Goal: Transaction & Acquisition: Obtain resource

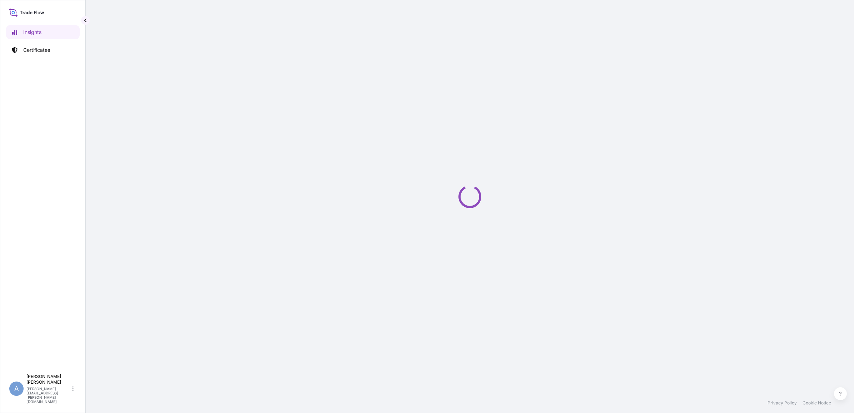
select select "2025"
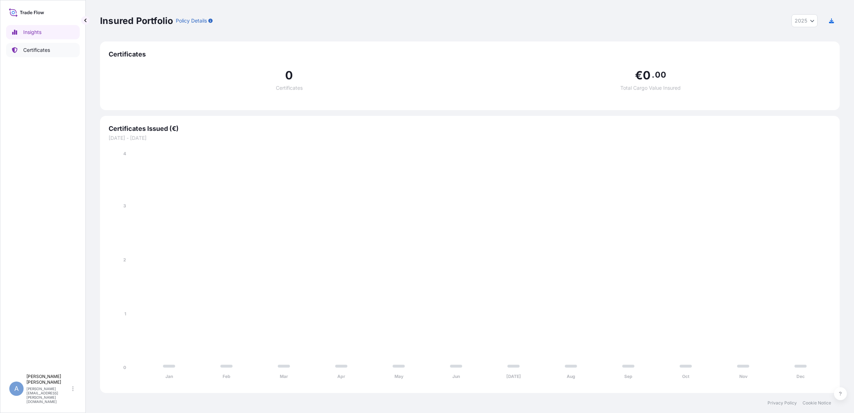
click at [31, 48] on p "Certificates" at bounding box center [36, 49] width 27 height 7
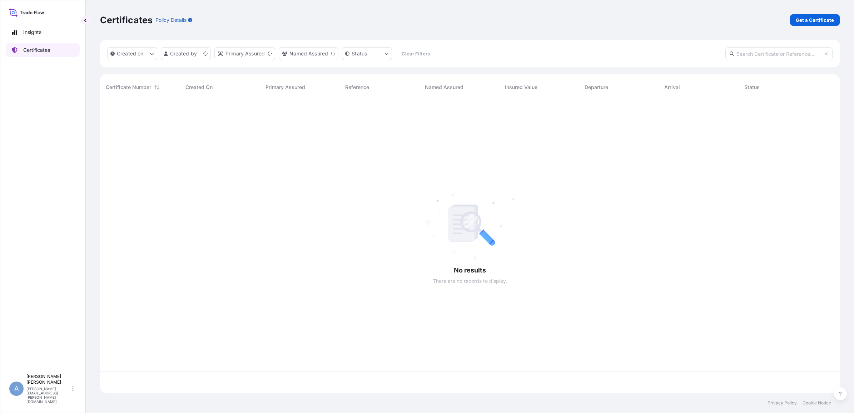
scroll to position [290, 733]
click at [824, 20] on p "Get a Certificate" at bounding box center [814, 19] width 38 height 7
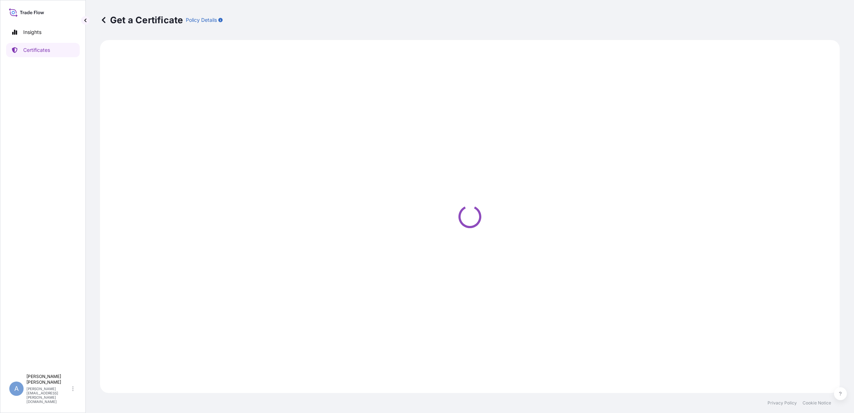
select select "Ocean Vessel"
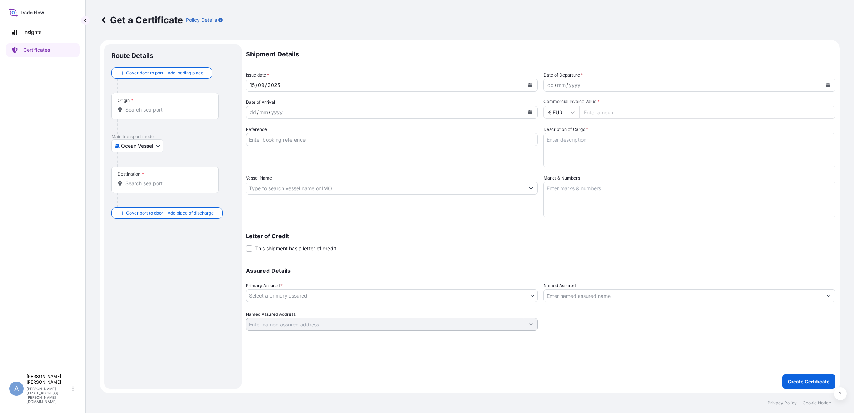
click at [826, 84] on icon "Calendar" at bounding box center [828, 85] width 4 height 4
click at [624, 144] on div "13" at bounding box center [623, 145] width 13 height 13
click at [279, 113] on div "yyyy" at bounding box center [276, 112] width 13 height 9
click at [533, 109] on button "Calendar" at bounding box center [529, 111] width 11 height 11
click at [338, 129] on button "Next" at bounding box center [337, 132] width 16 height 11
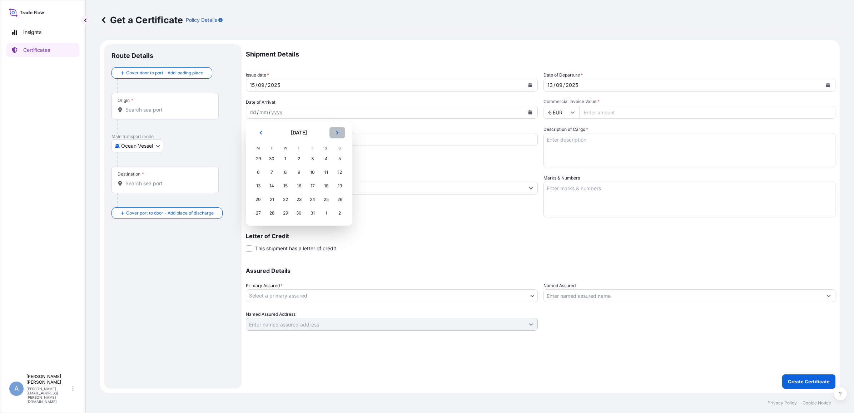
click at [338, 129] on button "Next" at bounding box center [337, 132] width 16 height 11
click at [325, 168] on div "8" at bounding box center [326, 172] width 13 height 13
click at [599, 113] on input "Commercial Invoice Value *" at bounding box center [707, 112] width 256 height 13
click at [611, 111] on input "Commercial Invoice Value *" at bounding box center [707, 112] width 256 height 13
type input "695532.82"
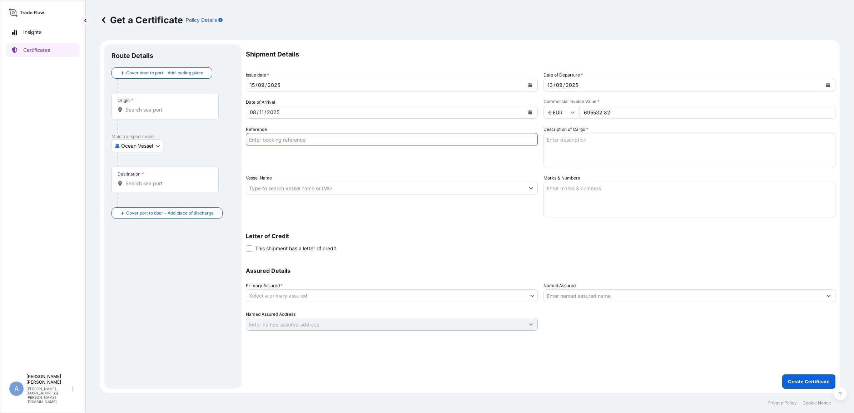
click at [273, 136] on input "Reference" at bounding box center [392, 139] width 292 height 13
click at [287, 140] on input "Reference" at bounding box center [392, 139] width 292 height 13
paste input "PI25070074"
type input "PI25070074"
click at [593, 145] on textarea "Description of Cargo *" at bounding box center [689, 150] width 292 height 34
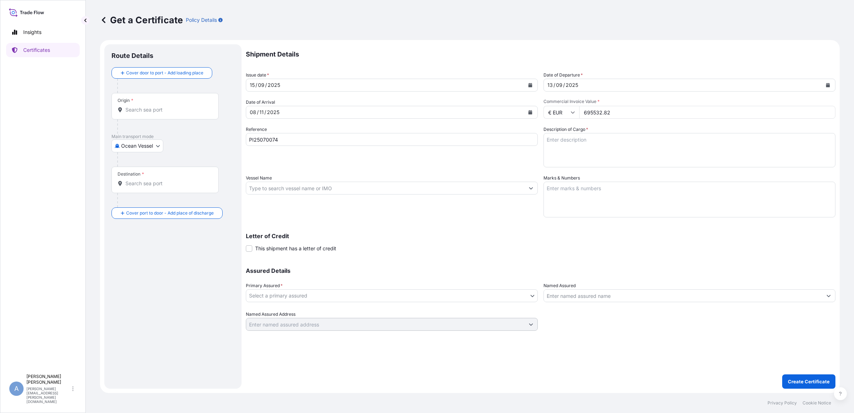
click at [553, 151] on textarea "Description of Cargo *" at bounding box center [689, 150] width 292 height 34
paste textarea "CARBON FIBER PRECURSOR"
type textarea "CARBON FIBER PRECURSOR"
click at [264, 186] on input "Vessel Name" at bounding box center [385, 187] width 278 height 13
click at [333, 190] on input "Vessel Name" at bounding box center [385, 187] width 278 height 13
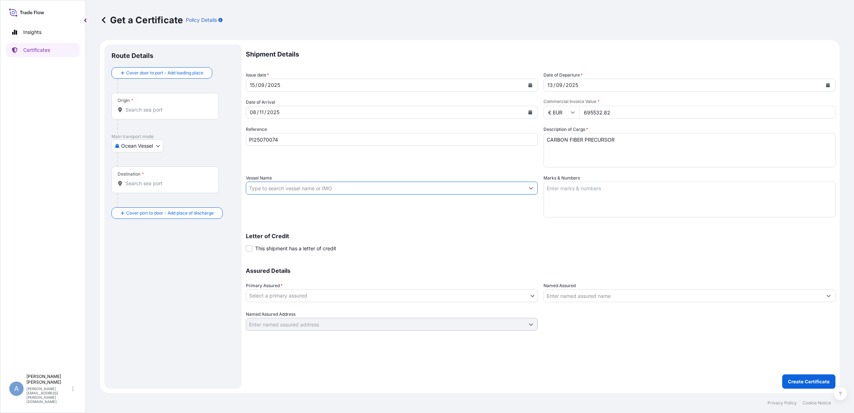
paste input "ONEYMRSF06345500"
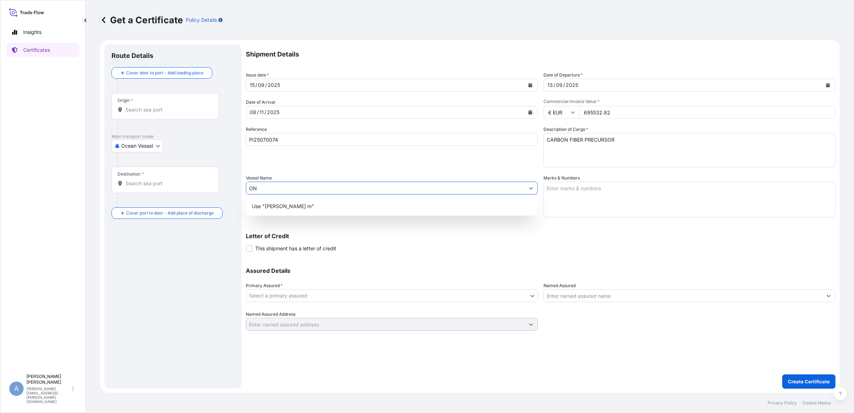
type input "O"
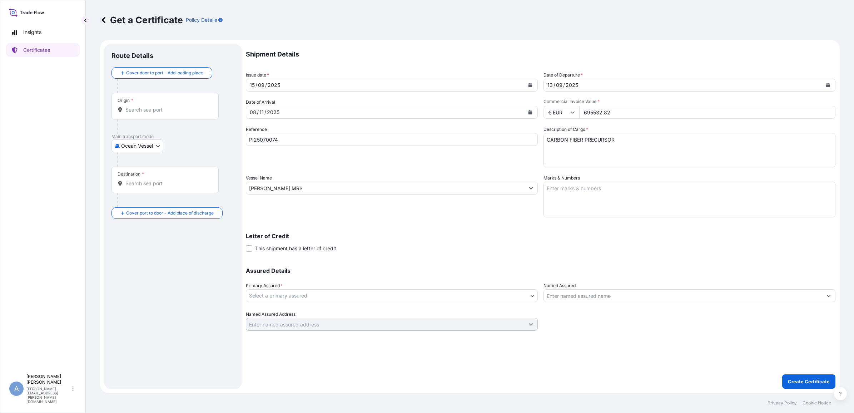
click at [294, 188] on input "[PERSON_NAME] MRS" at bounding box center [385, 187] width 278 height 13
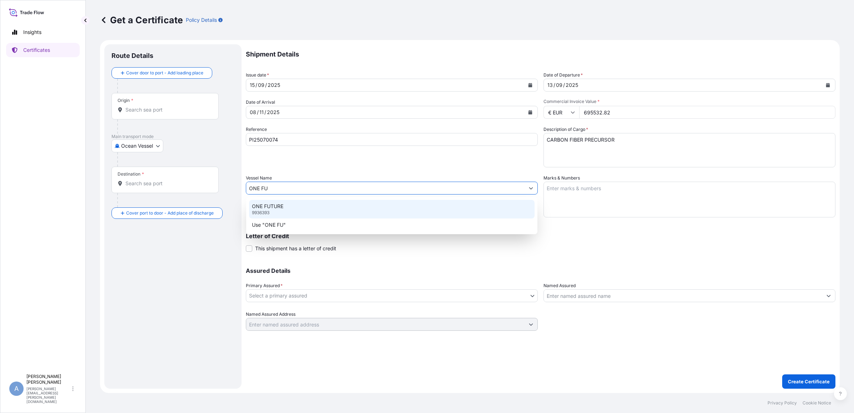
click at [271, 215] on div "ONE FUTURE 9936393" at bounding box center [391, 209] width 285 height 19
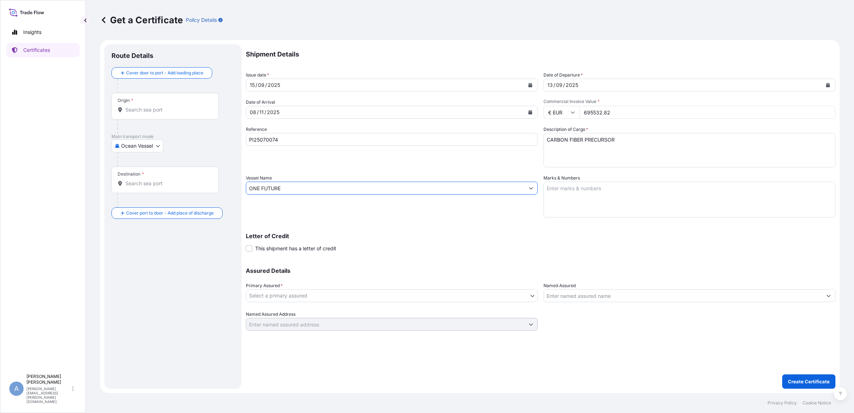
type input "ONE FUTURE"
click at [278, 293] on body "1 option available. Insights Certificates A [PERSON_NAME] Rybacki [EMAIL_ADDRES…" at bounding box center [427, 206] width 854 height 413
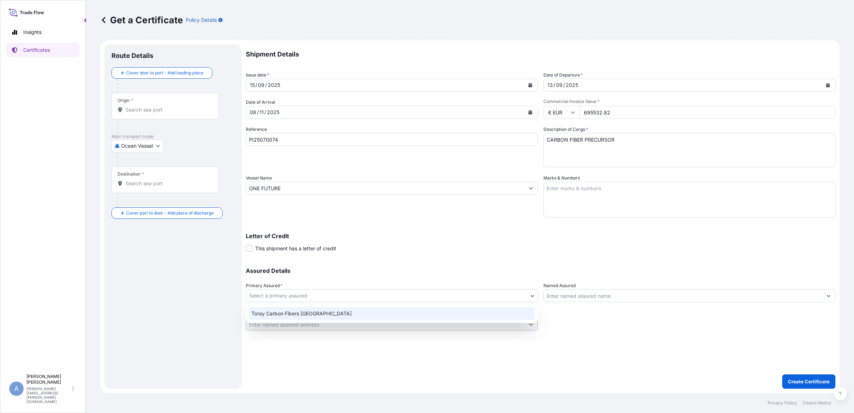
click at [280, 313] on div "Toray Carbon Fibers [GEOGRAPHIC_DATA]" at bounding box center [392, 313] width 286 height 13
select select "31817"
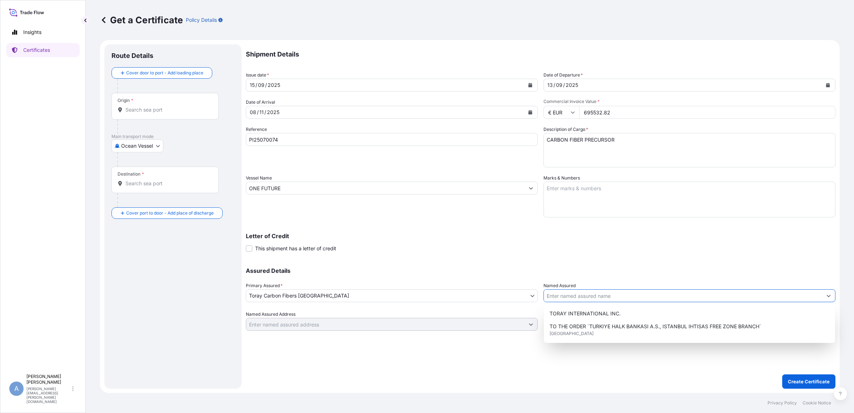
click at [571, 297] on input "Named Assured" at bounding box center [683, 295] width 278 height 13
click at [576, 315] on span "TORAY INTERNATIONAL INC." at bounding box center [584, 313] width 71 height 7
type input "TORAY INTERNATIONAL INC."
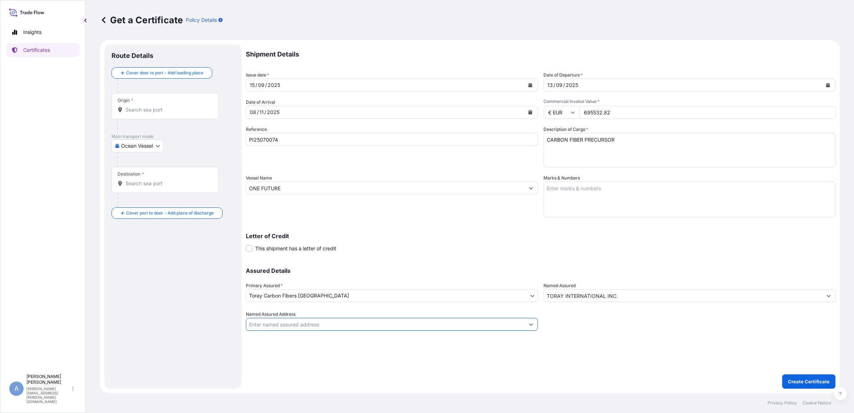
click at [388, 325] on input "Named Assured Address" at bounding box center [385, 324] width 278 height 13
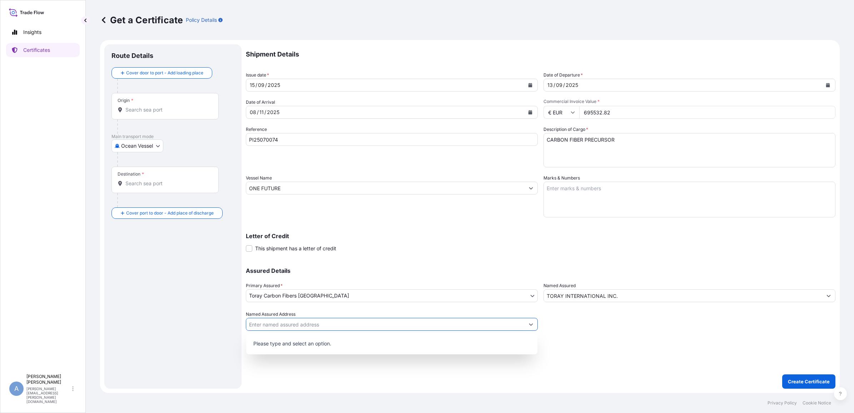
click at [532, 323] on icon "Show suggestions" at bounding box center [531, 324] width 4 height 2
click at [301, 325] on input "Named Assured Address" at bounding box center [385, 324] width 278 height 13
click at [155, 111] on input "Origin *" at bounding box center [167, 109] width 84 height 7
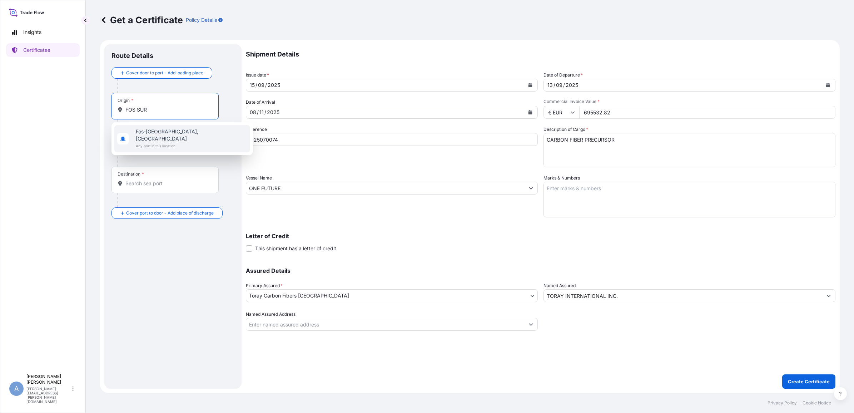
click at [154, 134] on span "Fos-[GEOGRAPHIC_DATA], [GEOGRAPHIC_DATA]" at bounding box center [191, 135] width 111 height 14
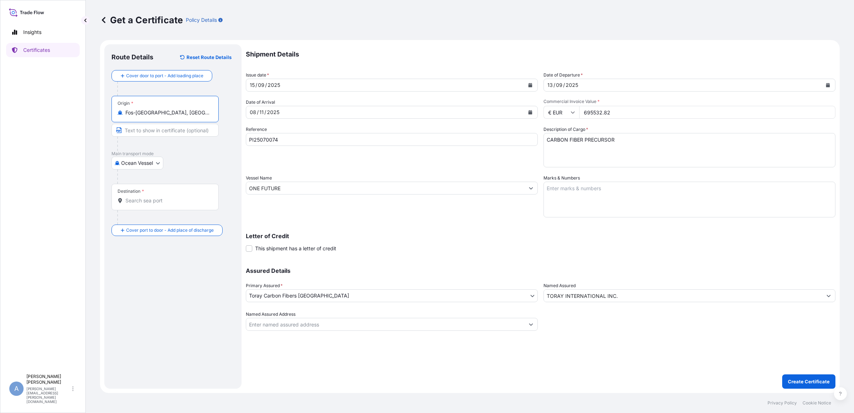
type input "Fos-[GEOGRAPHIC_DATA], [GEOGRAPHIC_DATA]"
click at [153, 160] on body "0 options available. 1 option available. Insights Certificates A [PERSON_NAME] …" at bounding box center [427, 206] width 854 height 413
click at [148, 194] on div "Destination *" at bounding box center [164, 197] width 107 height 26
click at [148, 197] on input "Destination *" at bounding box center [167, 200] width 84 height 7
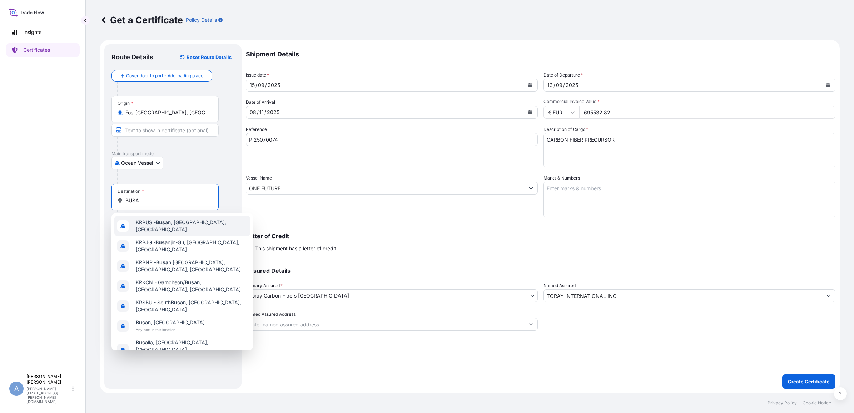
click at [145, 224] on span "KRPUS - Busa n, [GEOGRAPHIC_DATA], [GEOGRAPHIC_DATA]" at bounding box center [191, 226] width 111 height 14
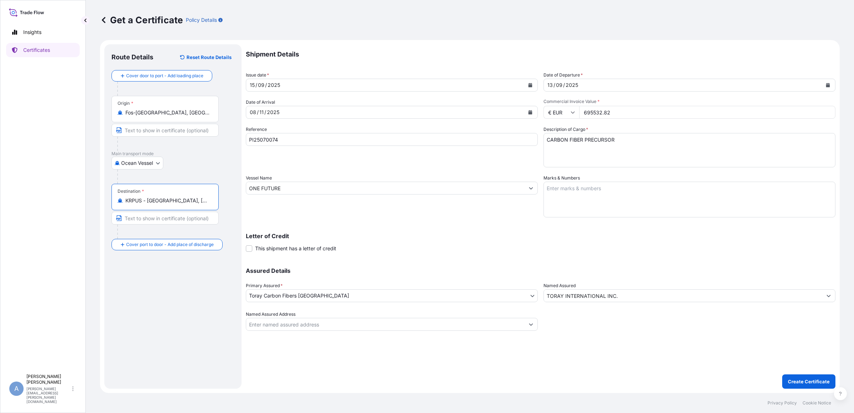
type input "KRPUS - [GEOGRAPHIC_DATA], [GEOGRAPHIC_DATA], [GEOGRAPHIC_DATA]"
click at [322, 322] on input "Named Assured Address" at bounding box center [385, 324] width 278 height 13
click at [455, 321] on input "Named Assured Address" at bounding box center [385, 324] width 278 height 13
click at [516, 322] on input "Named Assured Address" at bounding box center [385, 324] width 278 height 13
click at [531, 326] on button "Show suggestions" at bounding box center [530, 324] width 13 height 13
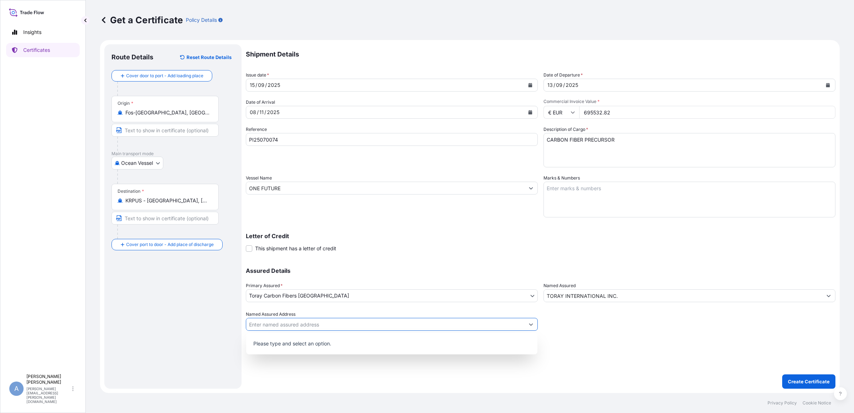
click at [527, 323] on button "Show suggestions" at bounding box center [530, 324] width 13 height 13
click at [698, 337] on div "Shipment Details Issue date * [DATE] Date of Departure * [DATE] Date of Arrival…" at bounding box center [540, 216] width 589 height 344
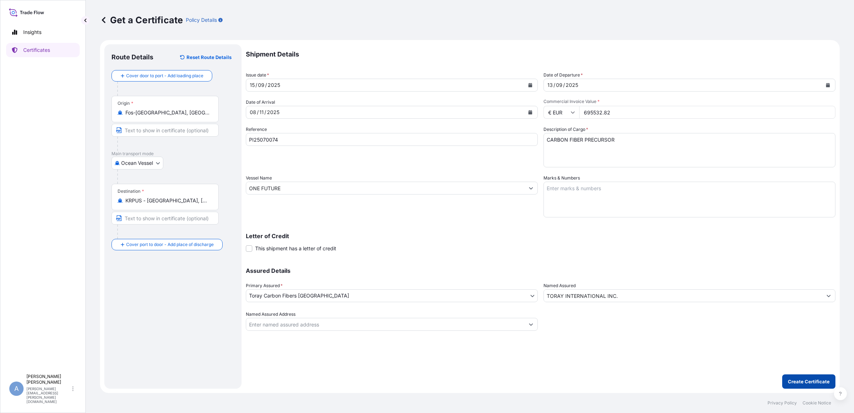
click at [815, 381] on p "Create Certificate" at bounding box center [809, 381] width 42 height 7
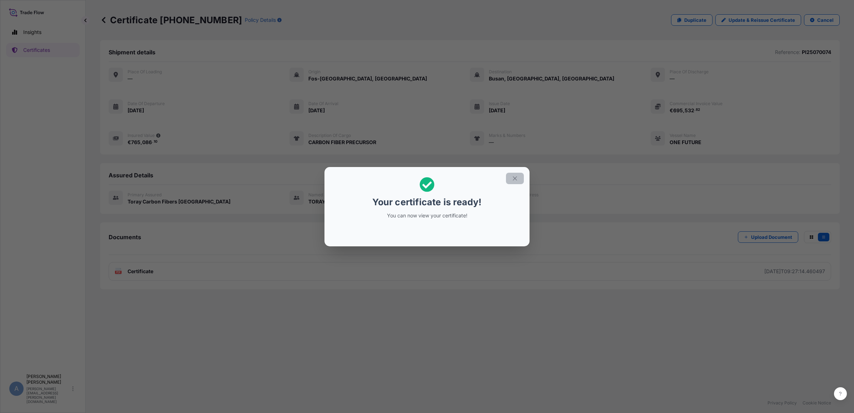
click at [518, 178] on button "button" at bounding box center [515, 178] width 18 height 11
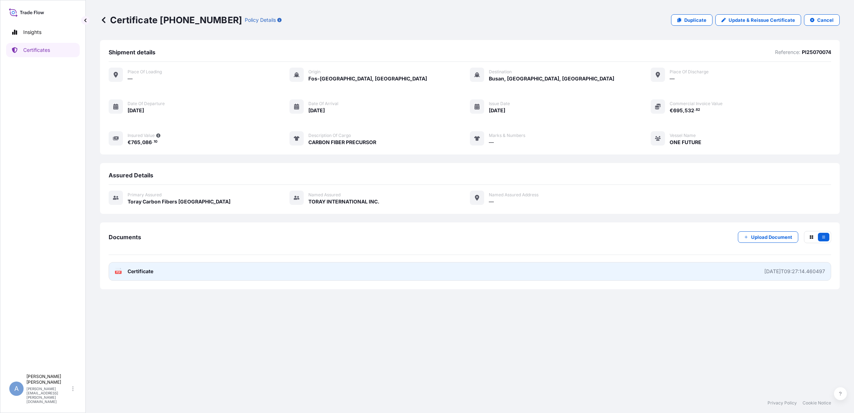
click at [764, 270] on div "[DATE]T09:27:14.460497" at bounding box center [794, 271] width 61 height 7
